Goal: Task Accomplishment & Management: Manage account settings

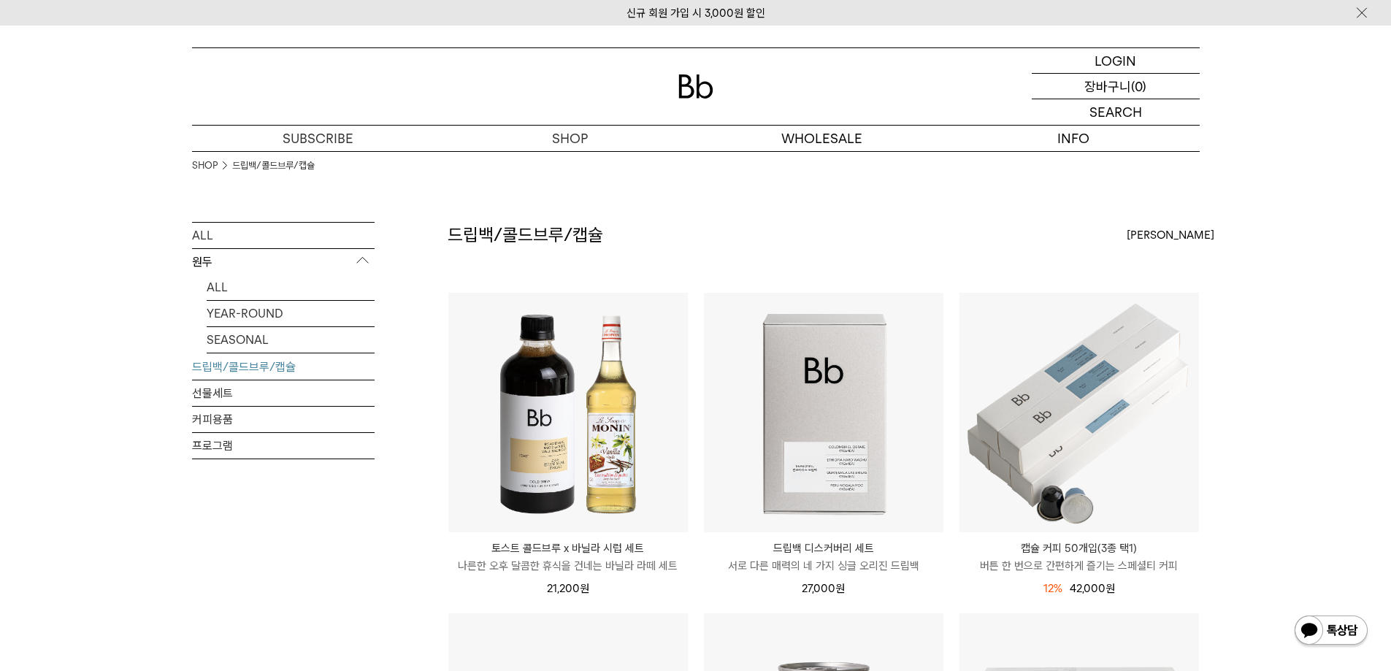
click at [1097, 77] on p "장바구니" at bounding box center [1108, 86] width 47 height 25
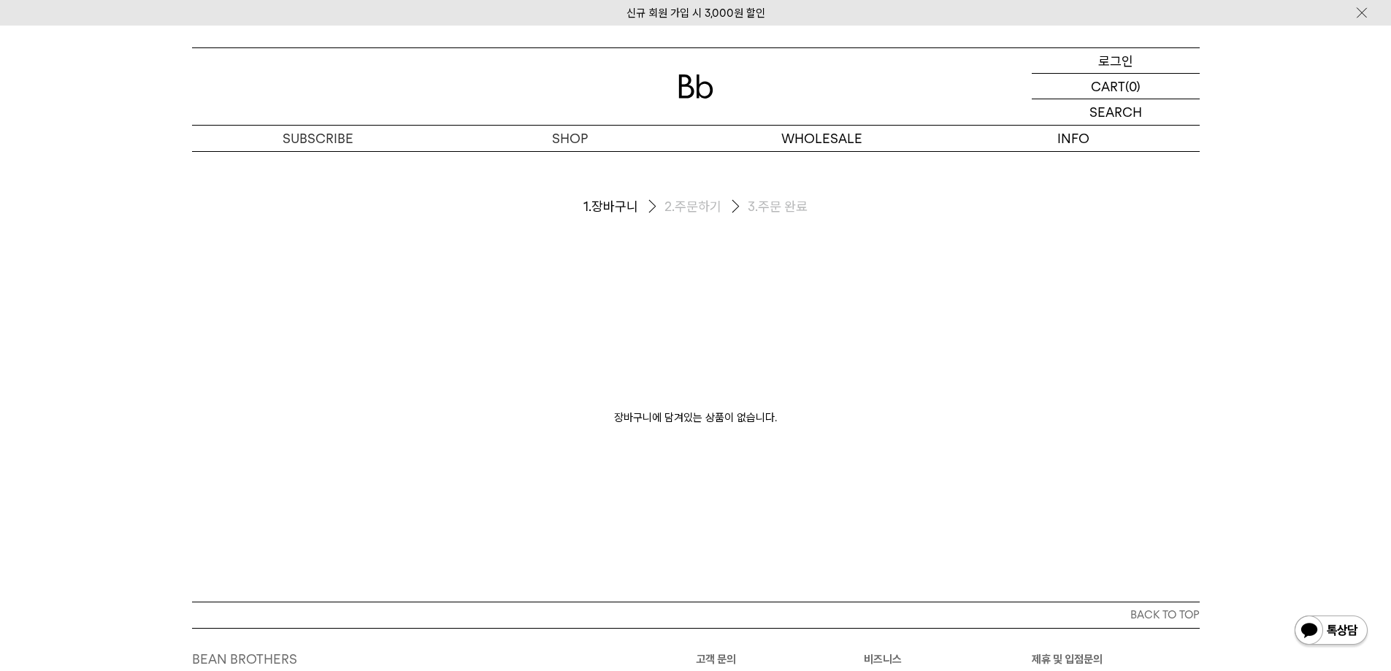
click at [1099, 65] on p "로그인" at bounding box center [1115, 60] width 35 height 25
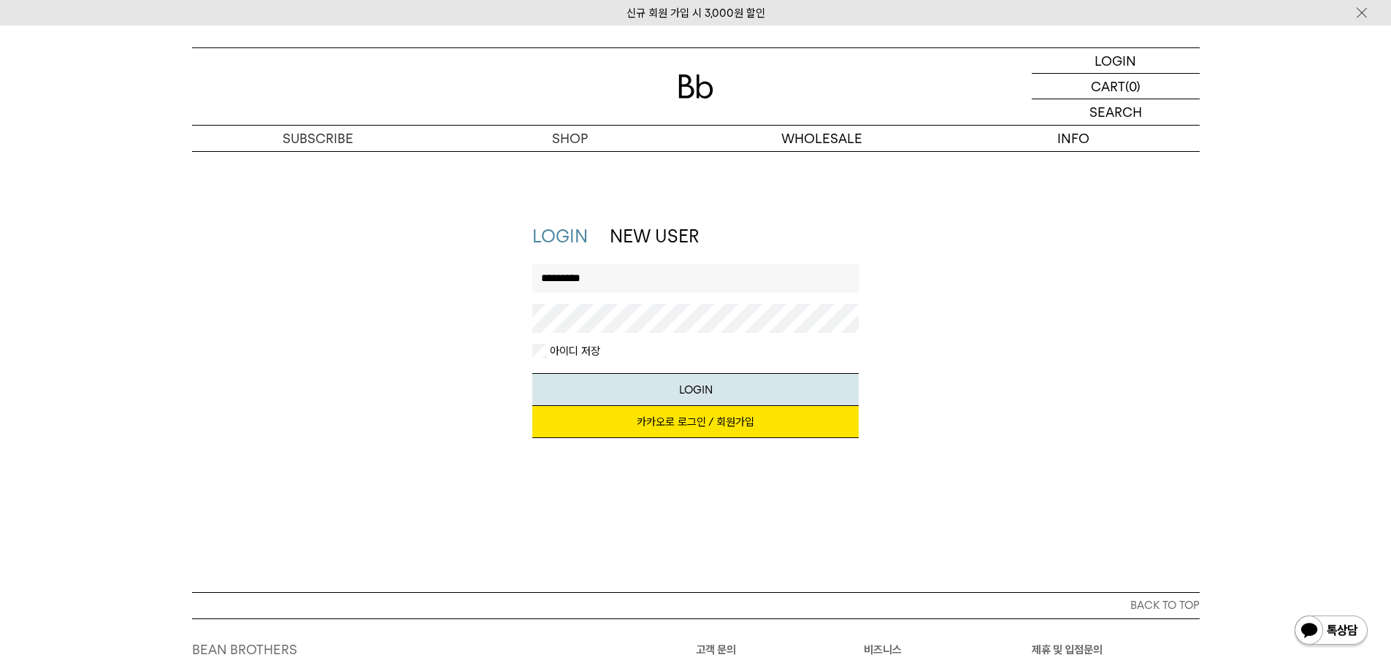
click at [532, 373] on button "LOGIN" at bounding box center [695, 389] width 326 height 33
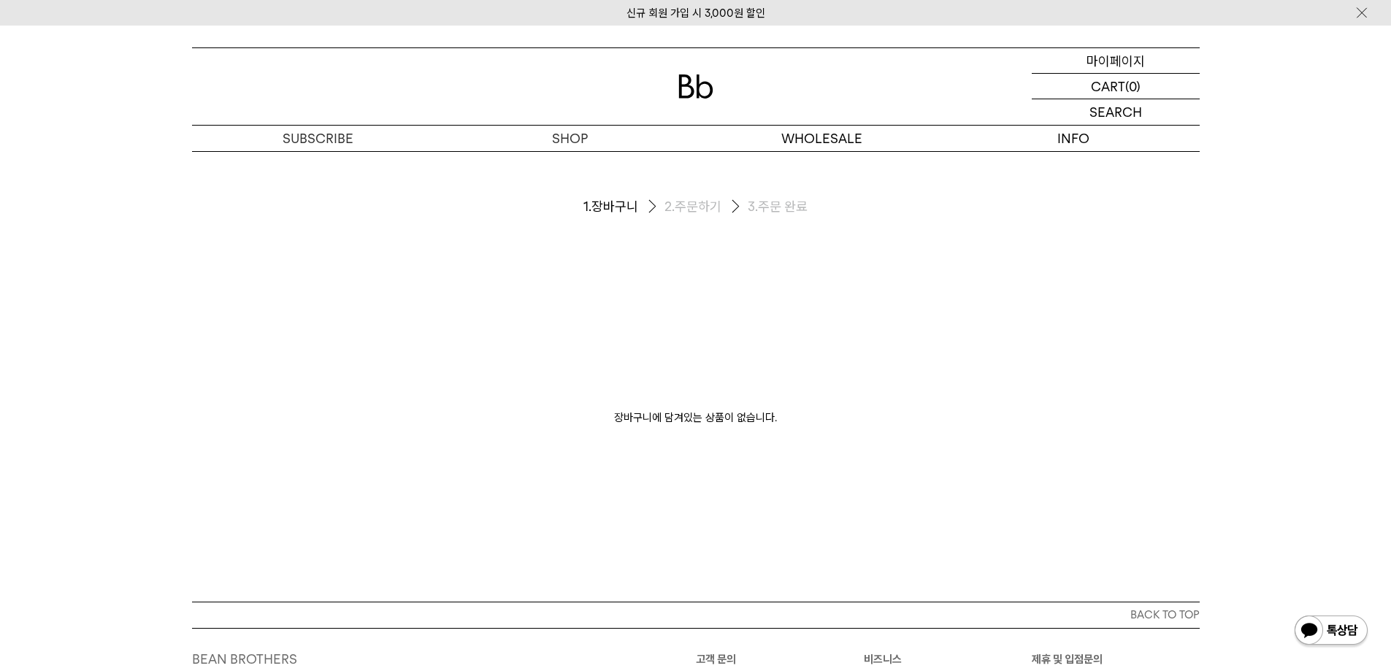
click at [1125, 67] on p "마이페이지" at bounding box center [1116, 60] width 58 height 25
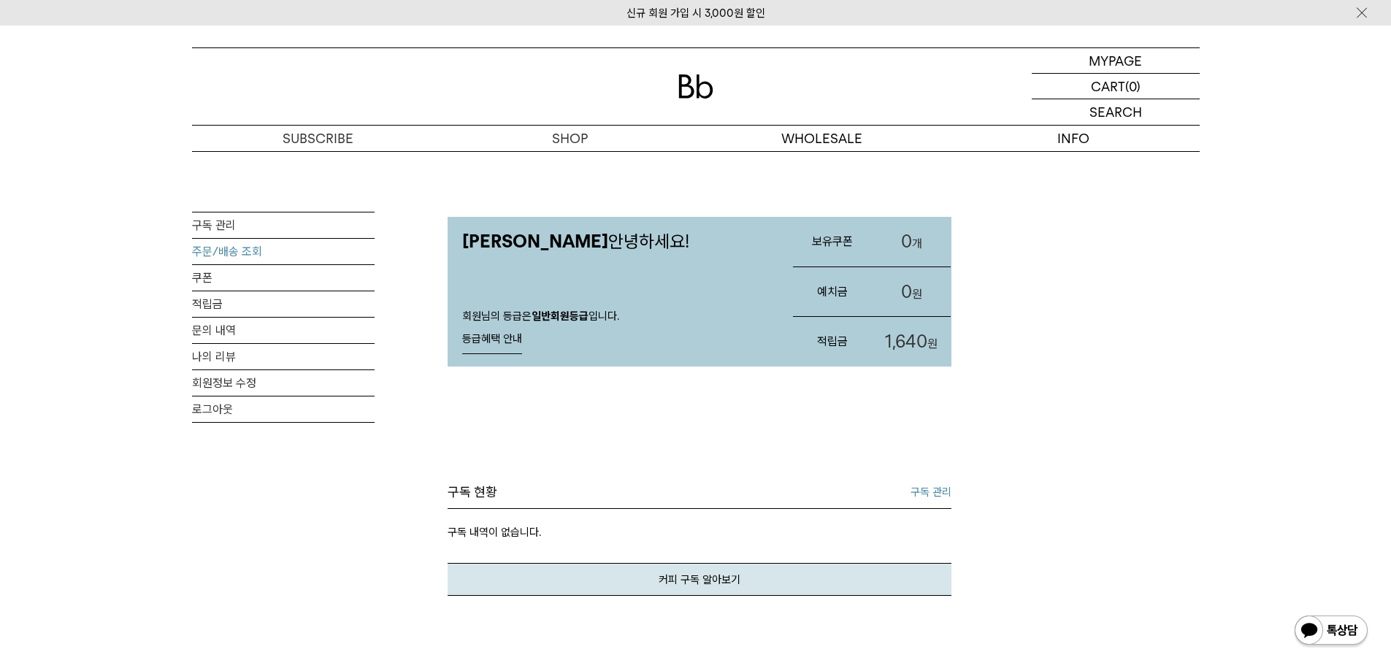
click at [245, 256] on link "주문/배송 조회" at bounding box center [283, 252] width 183 height 26
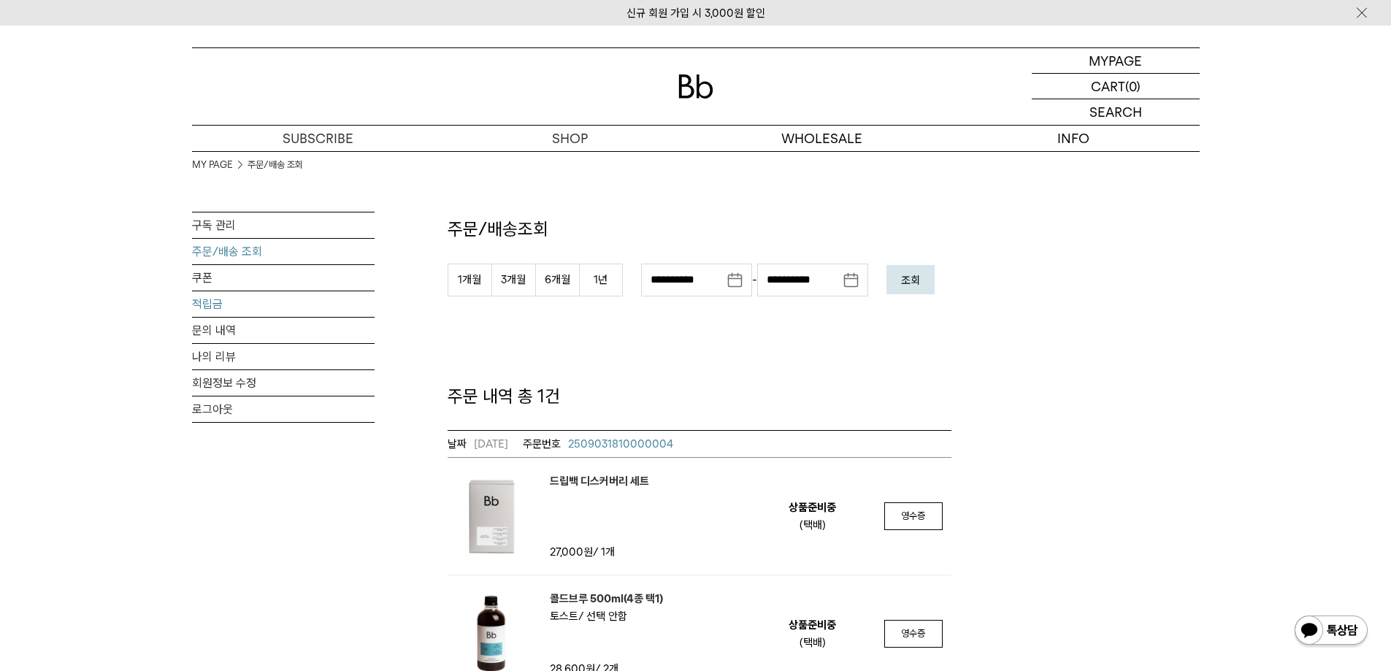
click at [208, 302] on link "적립금" at bounding box center [283, 304] width 183 height 26
